Goal: Navigation & Orientation: Find specific page/section

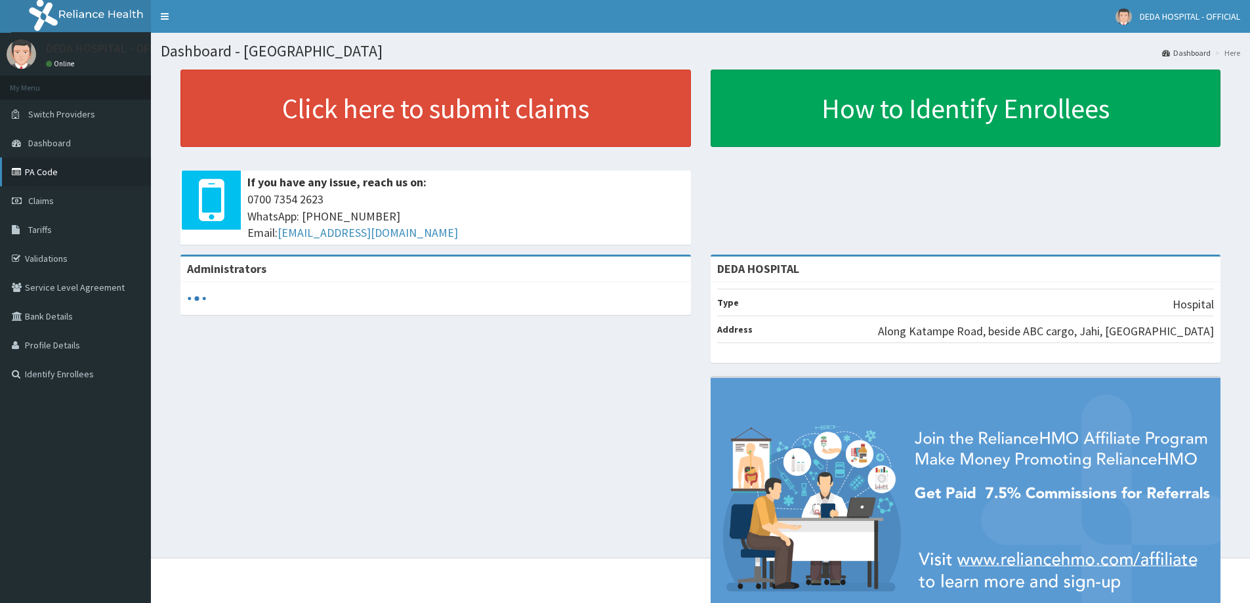
click at [91, 165] on link "PA Code" at bounding box center [75, 172] width 151 height 29
